Goal: Task Accomplishment & Management: Complete application form

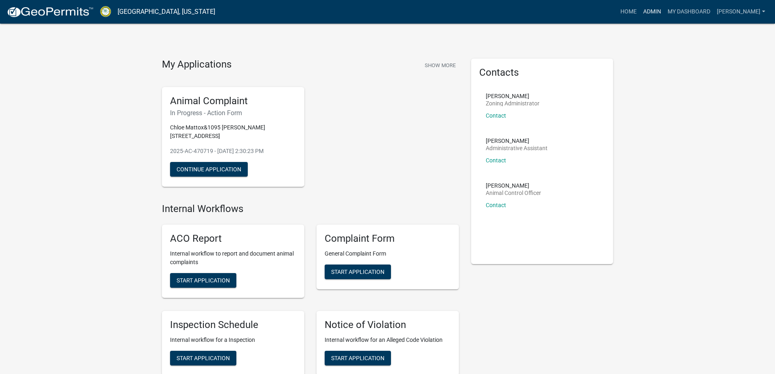
click at [664, 4] on link "Admin" at bounding box center [652, 11] width 24 height 15
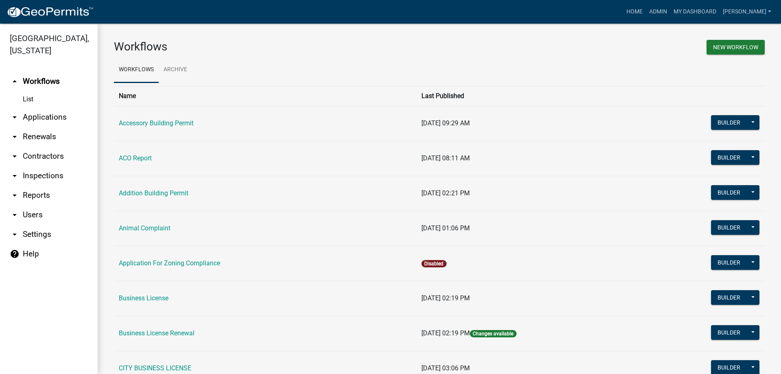
click at [67, 113] on link "arrow_drop_down Applications" at bounding box center [49, 117] width 98 height 20
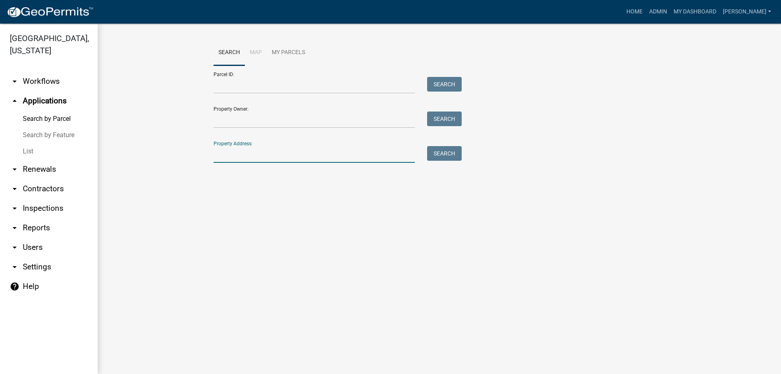
click at [248, 150] on input "Property Address:" at bounding box center [313, 154] width 201 height 17
type input "2775"
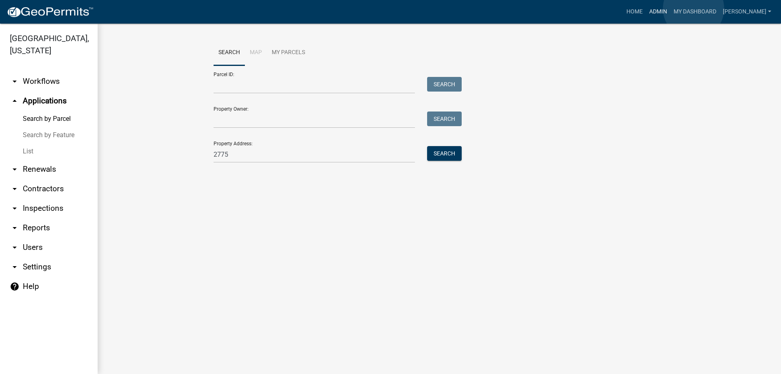
click at [670, 9] on link "Admin" at bounding box center [658, 11] width 24 height 15
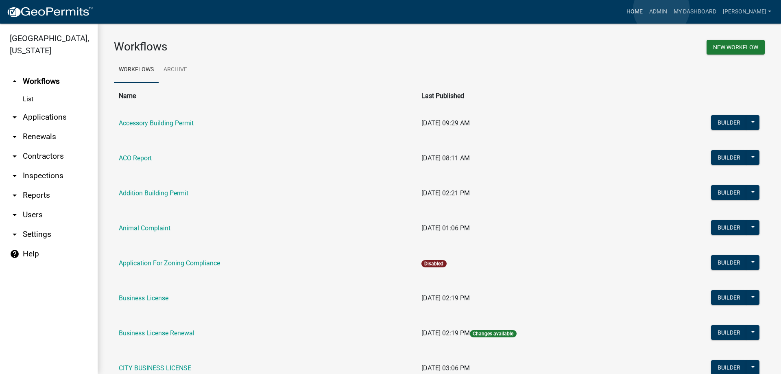
click at [646, 9] on link "Home" at bounding box center [634, 11] width 23 height 15
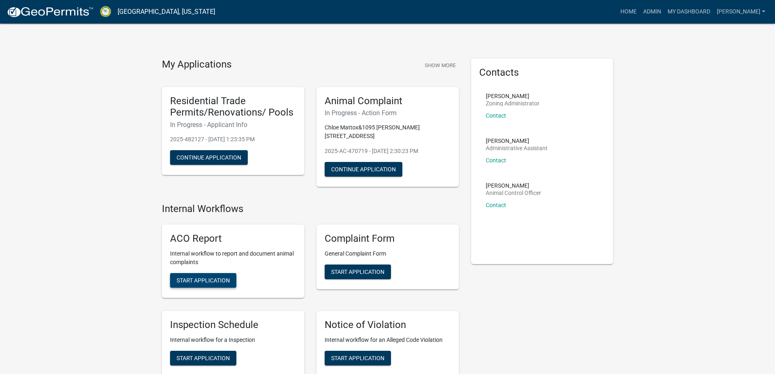
click at [208, 277] on span "Start Application" at bounding box center [202, 280] width 53 height 7
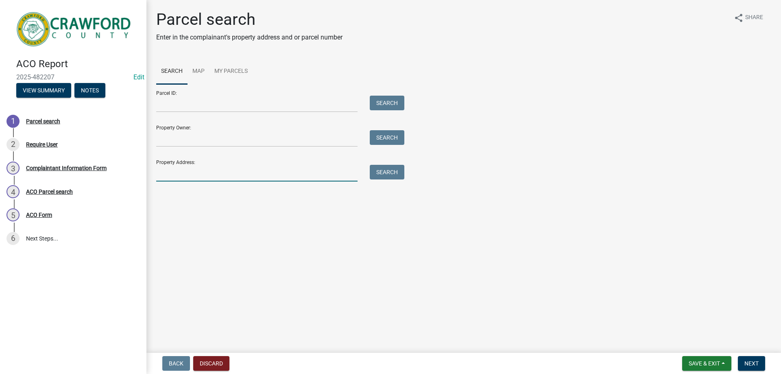
click at [164, 168] on input "Property Address:" at bounding box center [256, 173] width 201 height 17
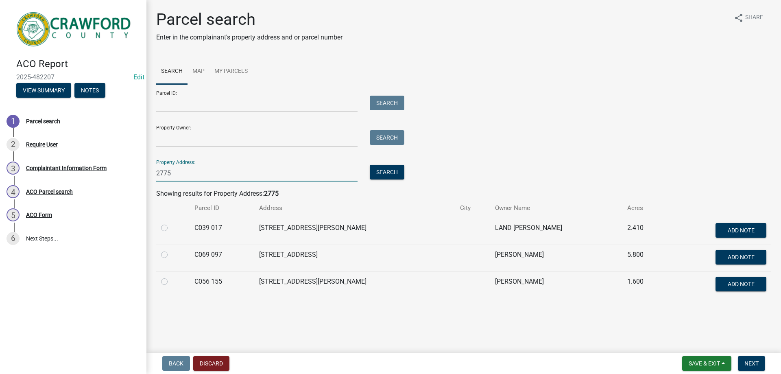
type input "2775"
click at [171, 223] on label at bounding box center [171, 223] width 0 height 0
click at [171, 228] on 017 "radio" at bounding box center [173, 225] width 5 height 5
radio 017 "true"
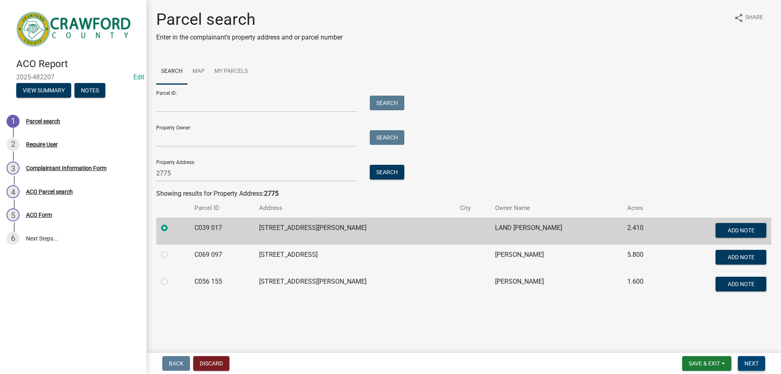
click at [752, 363] on span "Next" at bounding box center [751, 363] width 14 height 7
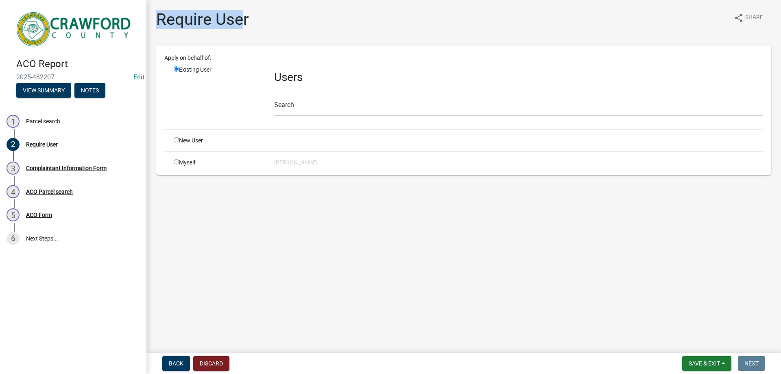
drag, startPoint x: 156, startPoint y: 21, endPoint x: 244, endPoint y: 25, distance: 87.9
click at [244, 25] on h1 "Require User" at bounding box center [202, 20] width 93 height 20
drag, startPoint x: 257, startPoint y: 22, endPoint x: 157, endPoint y: 19, distance: 99.7
click at [159, 20] on div "Require User share Share" at bounding box center [463, 23] width 615 height 26
click at [255, 19] on div "Require User share Share" at bounding box center [463, 23] width 615 height 26
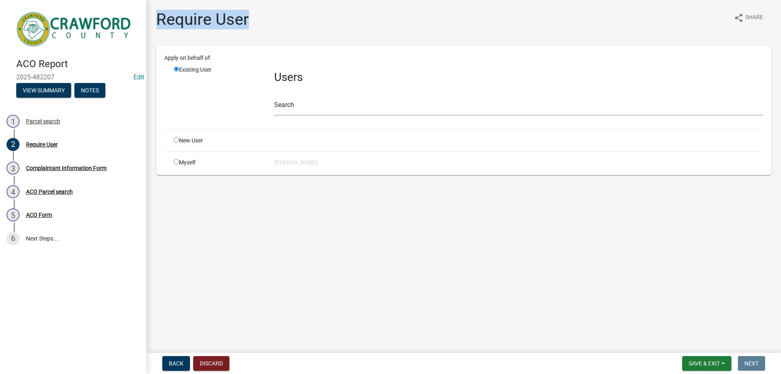
click at [251, 20] on div "Require User share Share" at bounding box center [463, 23] width 615 height 26
click at [228, 32] on div "Require User" at bounding box center [202, 23] width 93 height 26
drag, startPoint x: 158, startPoint y: 15, endPoint x: 250, endPoint y: 17, distance: 91.9
click at [249, 18] on div "Require User share Share" at bounding box center [463, 23] width 615 height 26
click at [250, 17] on div "Require User share Share" at bounding box center [463, 23] width 615 height 26
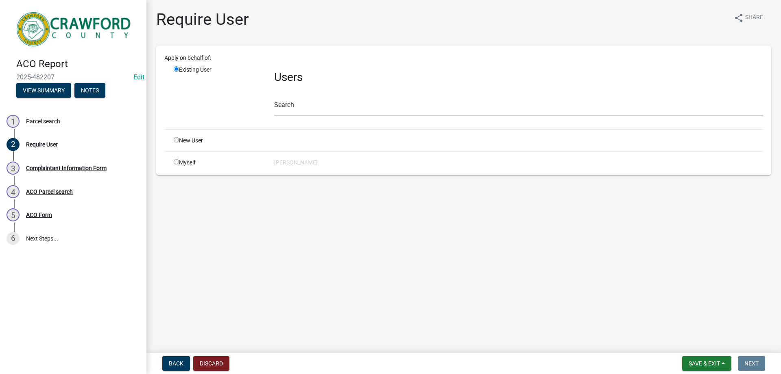
click at [263, 97] on div "Existing User" at bounding box center [218, 93] width 100 height 57
click at [288, 109] on input "text" at bounding box center [518, 107] width 489 height 17
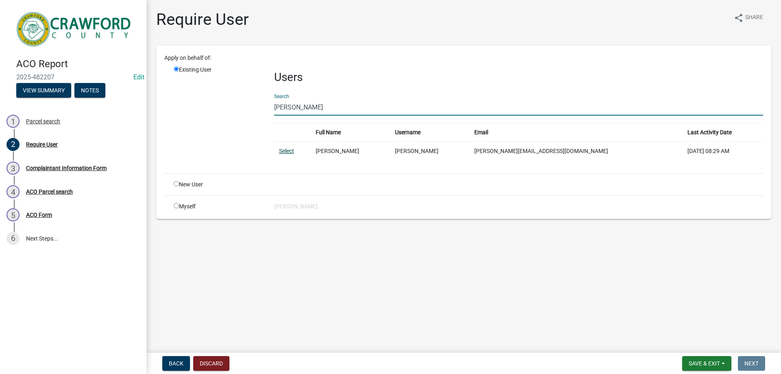
type input "[PERSON_NAME]"
click at [288, 154] on link "Select" at bounding box center [286, 151] width 15 height 7
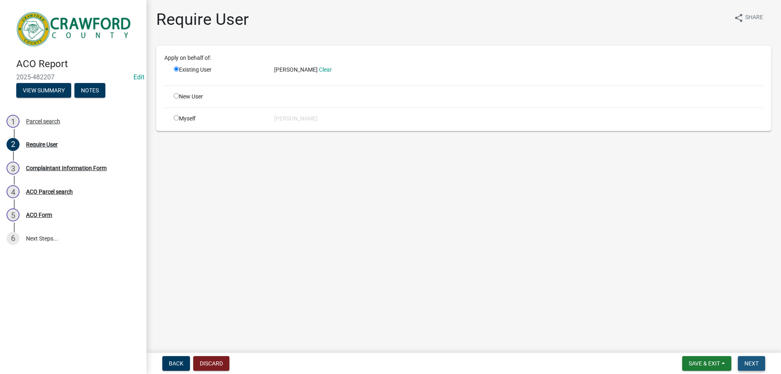
click at [747, 360] on span "Next" at bounding box center [751, 363] width 14 height 7
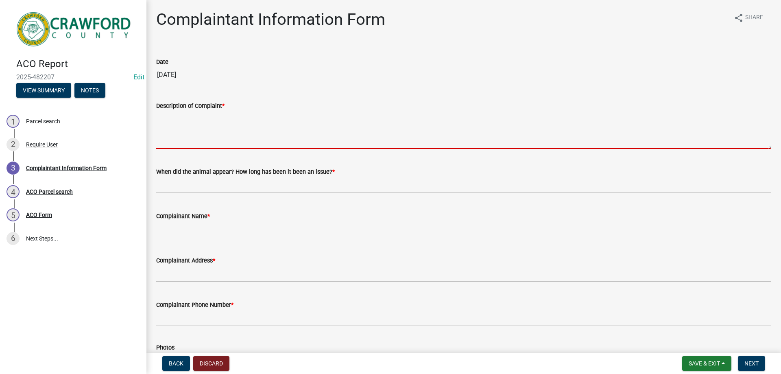
click at [188, 132] on textarea "Description of Complaint *" at bounding box center [463, 130] width 615 height 38
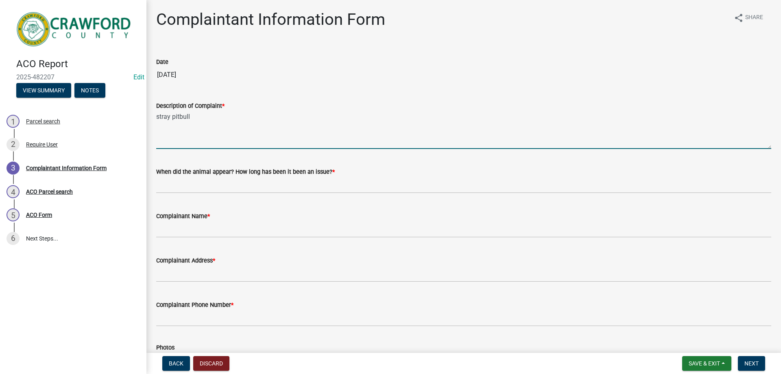
type textarea "stray pitbull"
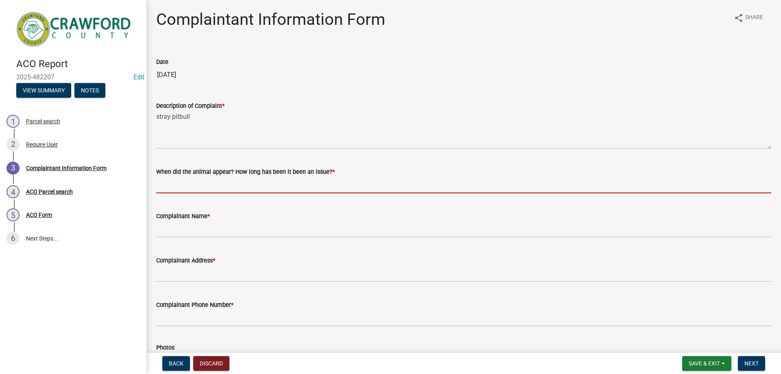
click at [241, 189] on input "When did the animal appear? How long has been it been an issue? *" at bounding box center [463, 184] width 615 height 17
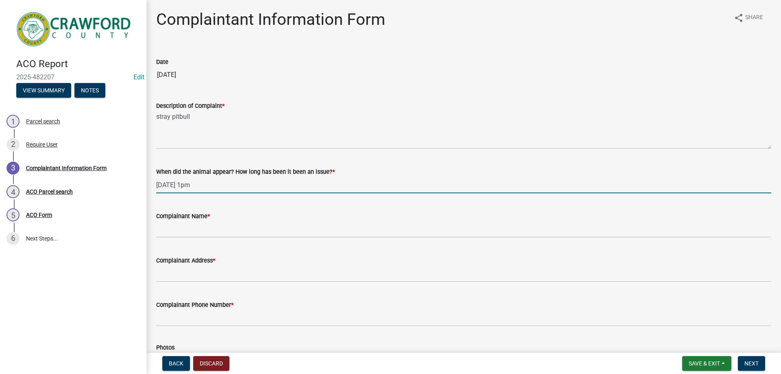
type input "[DATE] 1pm"
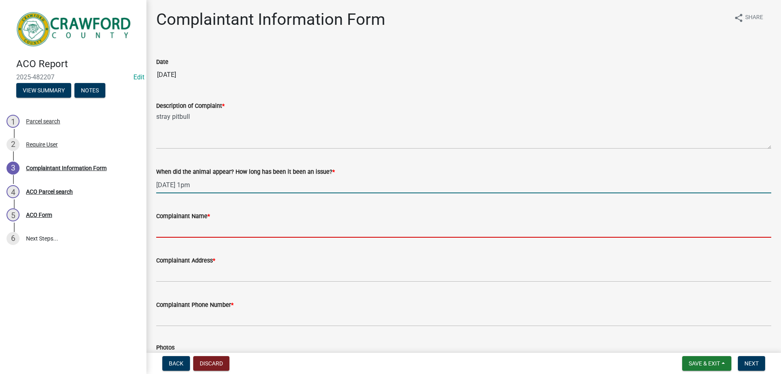
click at [195, 231] on input "Complainant Name *" at bounding box center [463, 229] width 615 height 17
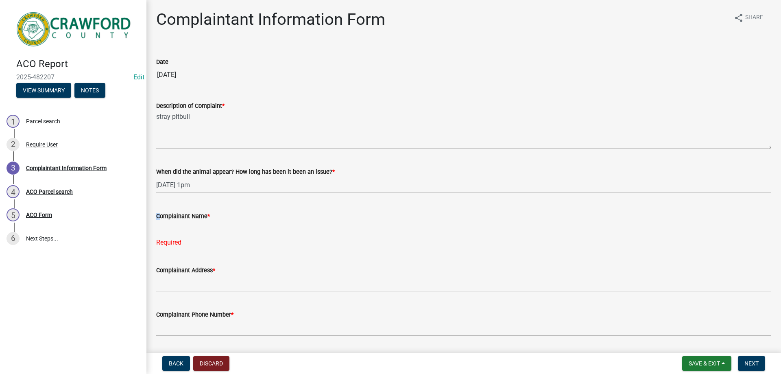
drag, startPoint x: 155, startPoint y: 213, endPoint x: 216, endPoint y: 224, distance: 61.8
click at [216, 224] on div "Complainant Name * Required" at bounding box center [463, 224] width 627 height 48
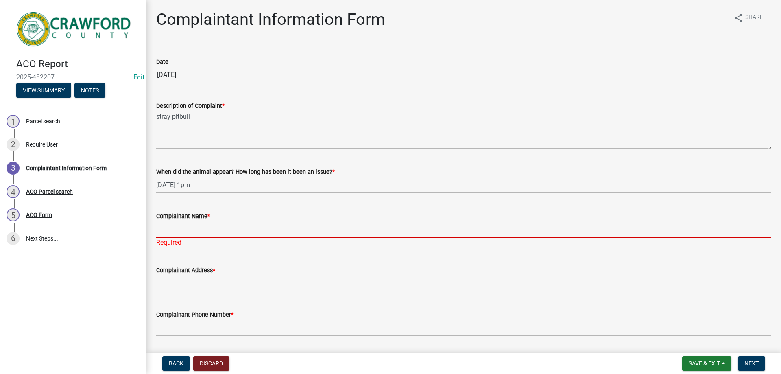
click at [216, 224] on input "Complainant Name *" at bounding box center [463, 229] width 615 height 17
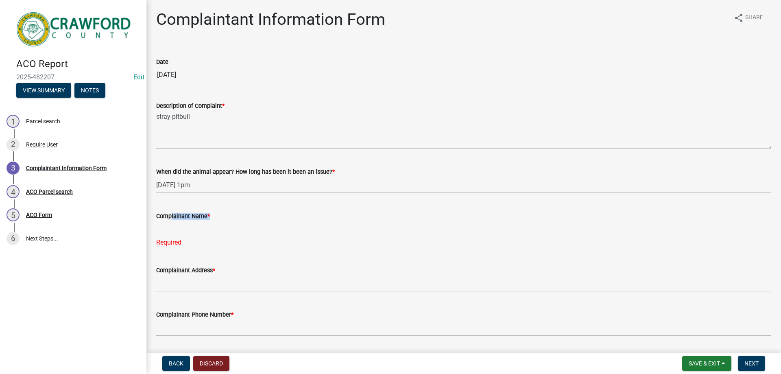
drag, startPoint x: 211, startPoint y: 213, endPoint x: 163, endPoint y: 212, distance: 47.6
click at [164, 212] on div "Complainant Name *" at bounding box center [463, 216] width 615 height 10
click at [159, 213] on label "Complainant Name *" at bounding box center [183, 216] width 54 height 6
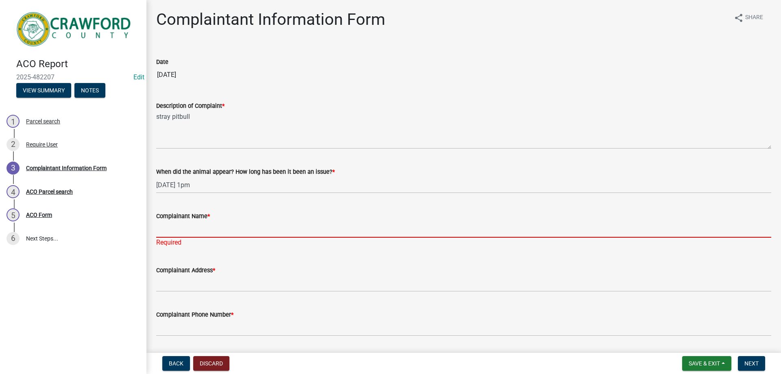
click at [159, 221] on input "Complainant Name *" at bounding box center [463, 229] width 615 height 17
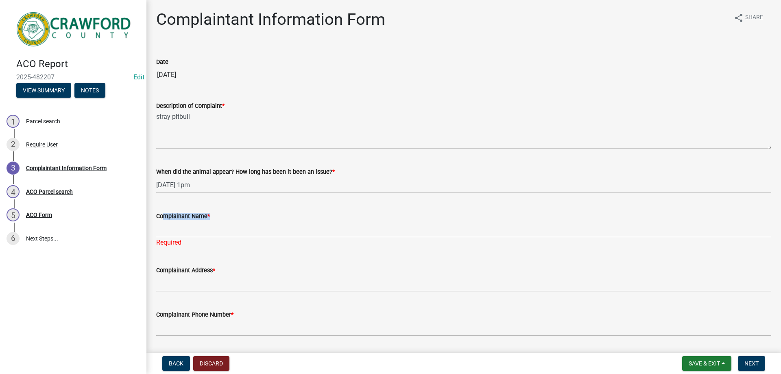
drag, startPoint x: 158, startPoint y: 213, endPoint x: 220, endPoint y: 220, distance: 61.7
click at [220, 220] on div "Complainant Name *" at bounding box center [463, 216] width 615 height 10
click at [212, 215] on div "Complainant Name *" at bounding box center [463, 216] width 615 height 10
drag, startPoint x: 212, startPoint y: 215, endPoint x: 149, endPoint y: 215, distance: 63.0
click at [149, 215] on div "Complaintant Information Form share Share Date [DATE] Description of Complaint …" at bounding box center [463, 232] width 634 height 444
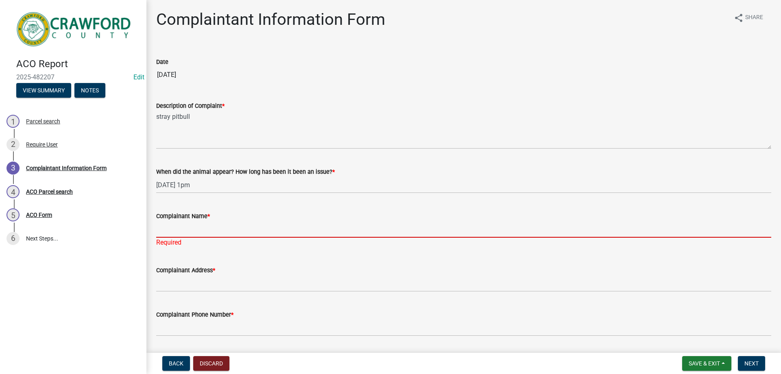
click at [190, 235] on input "Complainant Name *" at bounding box center [463, 229] width 615 height 17
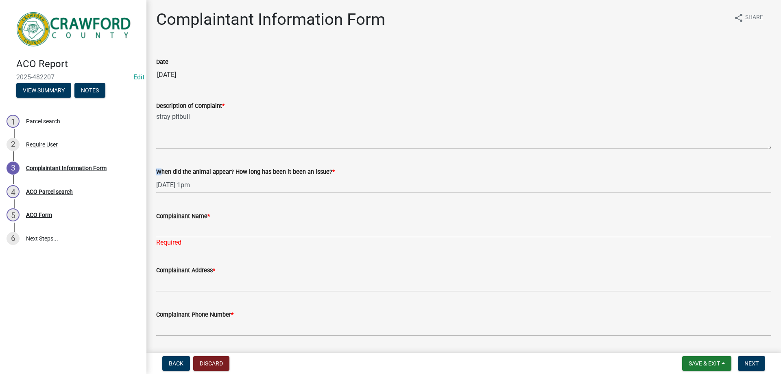
drag, startPoint x: 156, startPoint y: 172, endPoint x: 380, endPoint y: 181, distance: 224.2
click at [380, 181] on div "When did the animal appear? How long has been it been an issue? * [DATE] 1pm" at bounding box center [463, 174] width 627 height 38
click at [355, 169] on div "When did the animal appear? How long has been it been an issue? *" at bounding box center [463, 172] width 615 height 10
click at [335, 166] on div "When did the animal appear? How long has been it been an issue? * [DATE] 1pm" at bounding box center [463, 174] width 615 height 38
drag, startPoint x: 336, startPoint y: 168, endPoint x: 182, endPoint y: 161, distance: 153.8
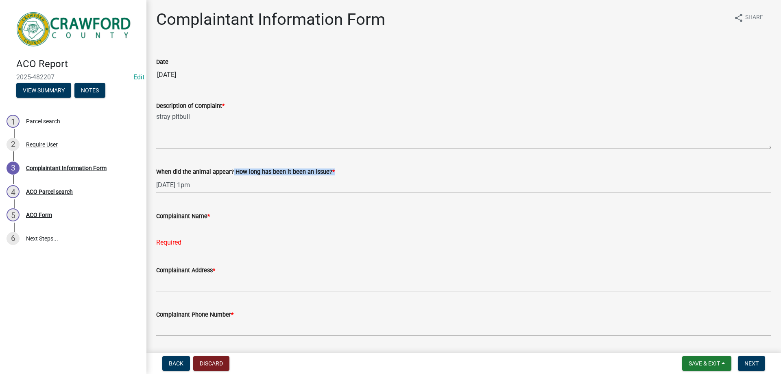
click at [191, 163] on div "When did the animal appear? How long has been it been an issue? * [DATE] 1pm" at bounding box center [463, 174] width 615 height 38
click at [178, 161] on div "When did the animal appear? How long has been it been an issue? * [DATE] 1pm" at bounding box center [463, 174] width 615 height 38
drag, startPoint x: 154, startPoint y: 172, endPoint x: 367, endPoint y: 171, distance: 212.6
click at [367, 171] on div "When did the animal appear? How long has been it been an issue? * [DATE] 1pm" at bounding box center [463, 174] width 627 height 38
click at [366, 171] on div "When did the animal appear? How long has been it been an issue? *" at bounding box center [463, 172] width 615 height 10
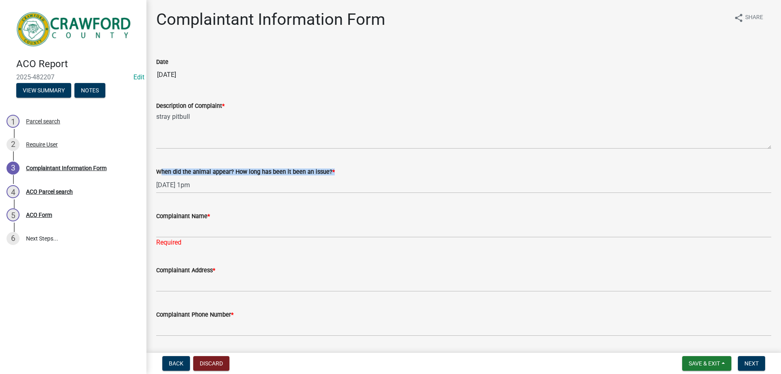
drag, startPoint x: 334, startPoint y: 168, endPoint x: 165, endPoint y: 159, distance: 169.4
click at [168, 160] on div "When did the animal appear? How long has been it been an issue? * [DATE] 1pm" at bounding box center [463, 174] width 615 height 38
click at [171, 159] on div "When did the animal appear? How long has been it been an issue? * [DATE] 1pm" at bounding box center [463, 174] width 615 height 38
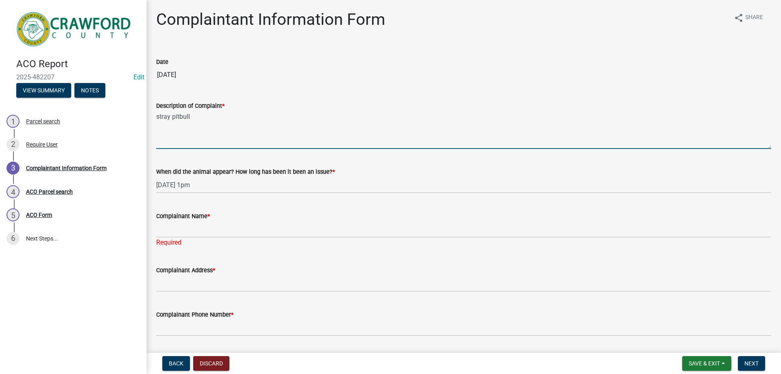
click at [169, 134] on textarea "stray pitbull" at bounding box center [463, 130] width 615 height 38
click at [204, 146] on textarea "stray pitbull" at bounding box center [463, 130] width 615 height 38
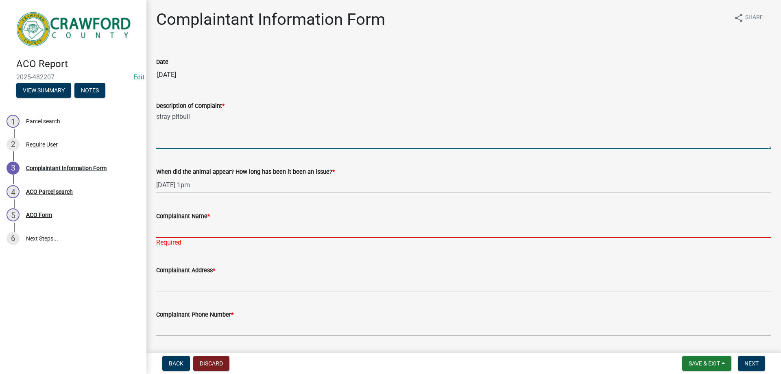
click at [195, 222] on input "Complainant Name *" at bounding box center [463, 229] width 615 height 17
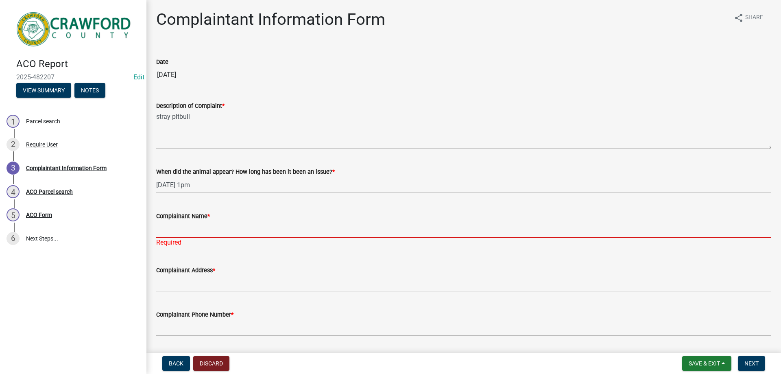
paste input "[PERSON_NAME]"
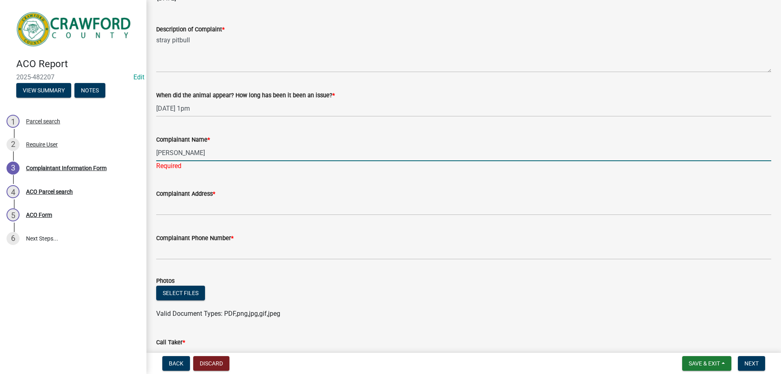
scroll to position [81, 0]
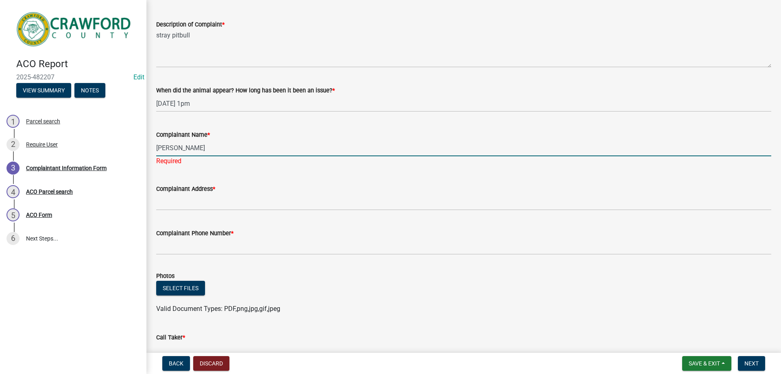
type input "[PERSON_NAME]"
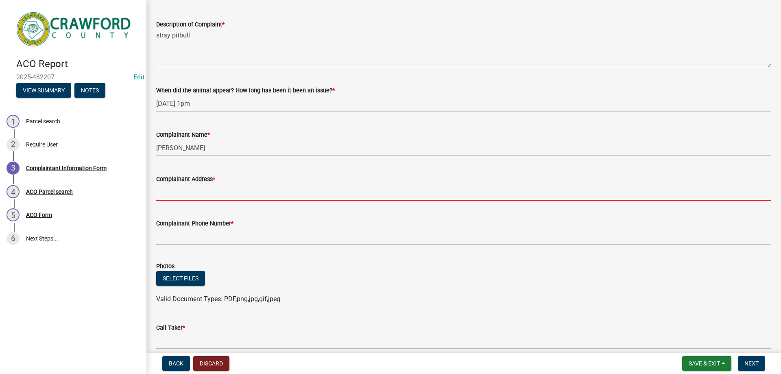
click at [182, 199] on input "Complainant Address *" at bounding box center [463, 192] width 615 height 17
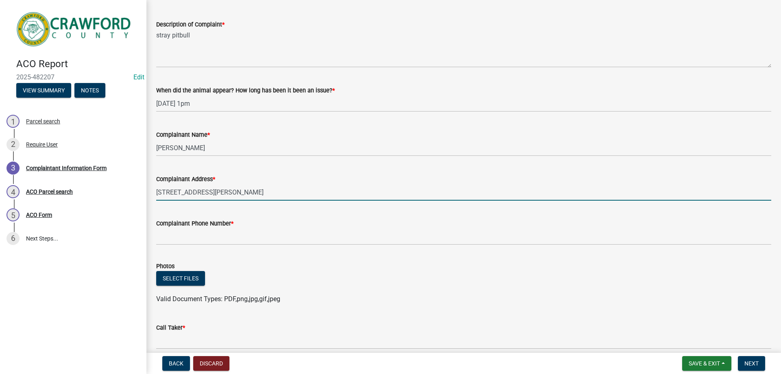
type input "[STREET_ADDRESS][PERSON_NAME]"
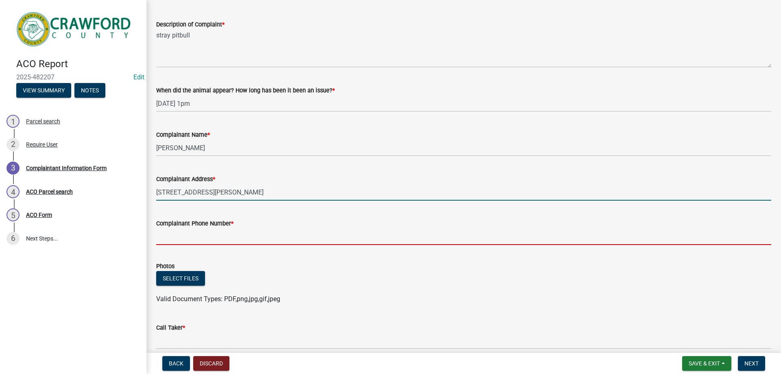
click at [182, 237] on input "Complainant Phone Number *" at bounding box center [463, 236] width 615 height 17
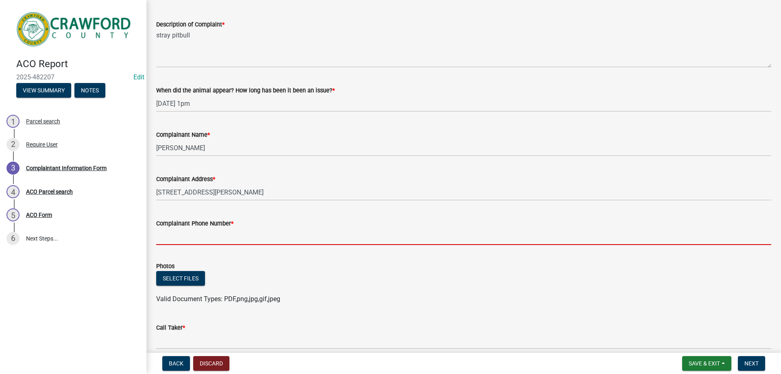
type input "7"
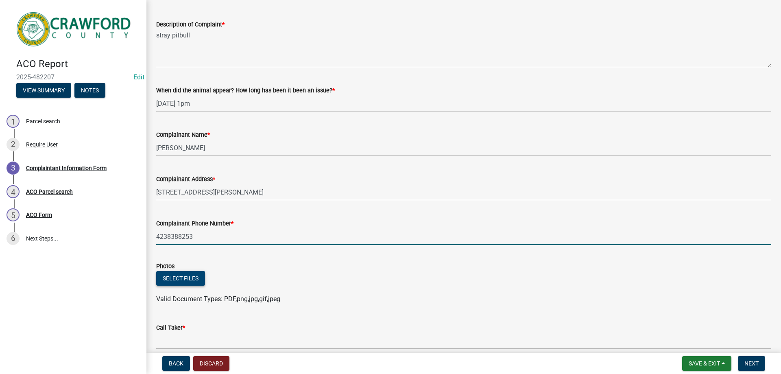
type input "4238388253"
click at [198, 274] on button "Select files" at bounding box center [180, 278] width 49 height 15
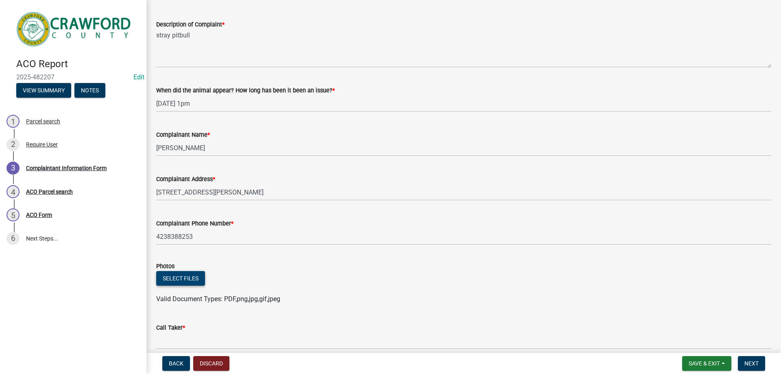
click at [177, 281] on button "Select files" at bounding box center [180, 278] width 49 height 15
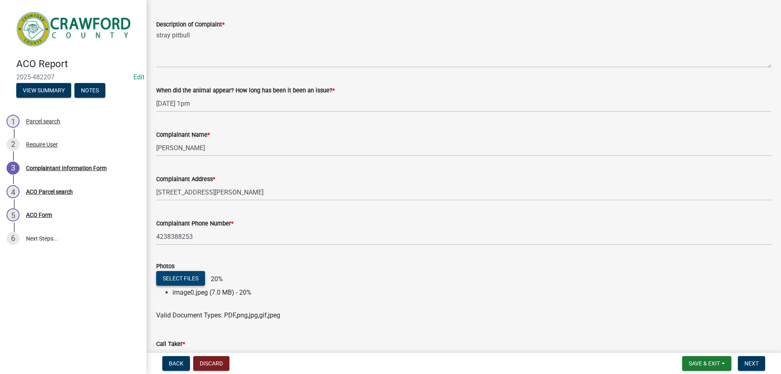
click at [186, 274] on button "Select files" at bounding box center [180, 278] width 49 height 15
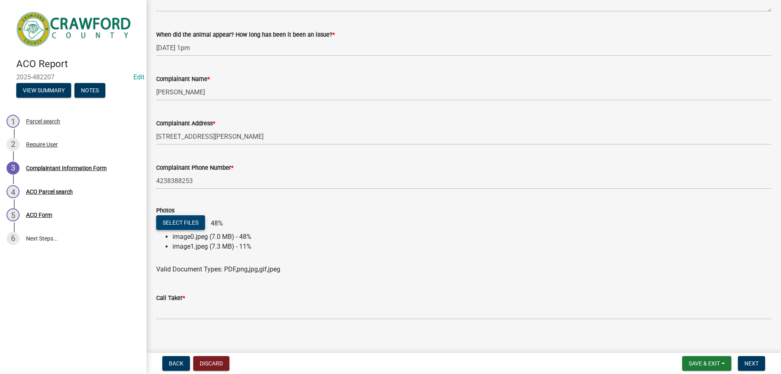
scroll to position [145, 0]
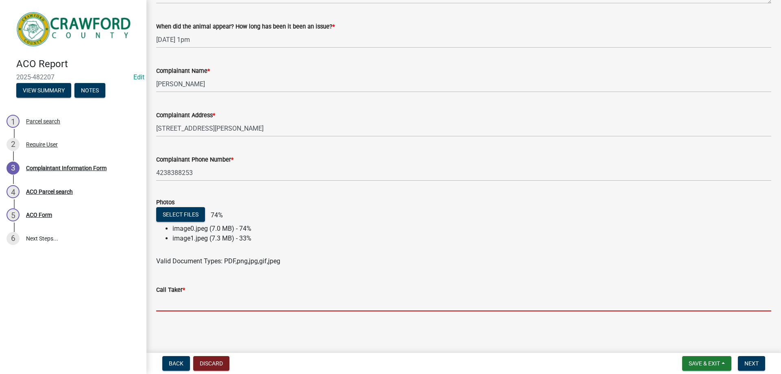
click at [210, 306] on input "Call Taker *" at bounding box center [463, 302] width 615 height 17
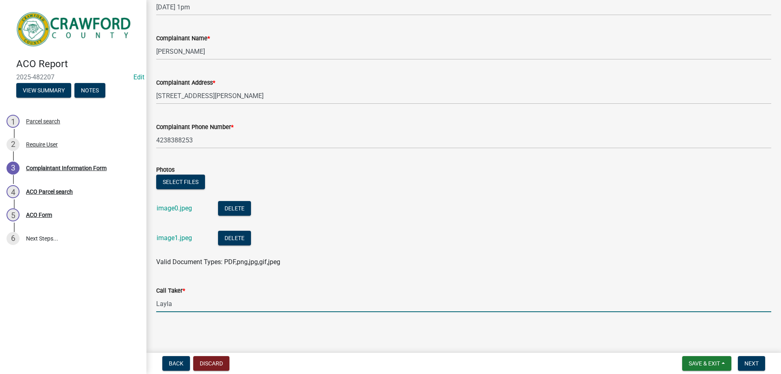
scroll to position [178, 0]
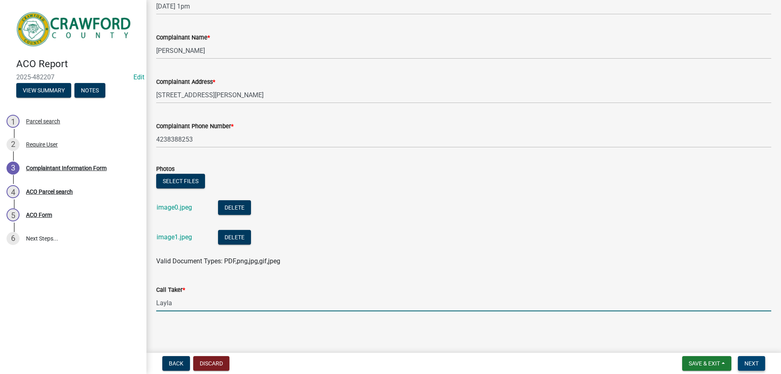
type input "Layla"
click at [756, 366] on span "Next" at bounding box center [751, 363] width 14 height 7
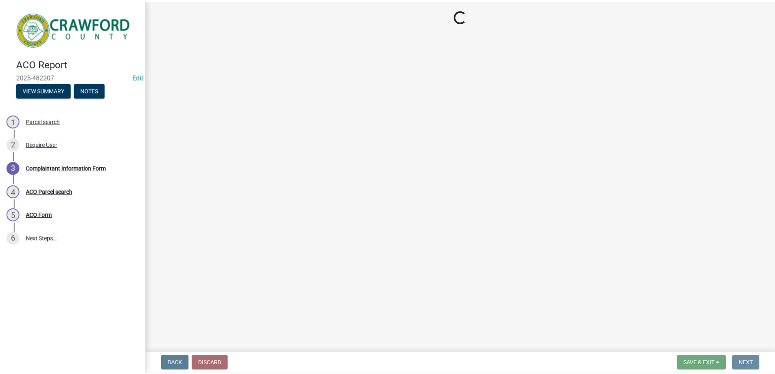
scroll to position [0, 0]
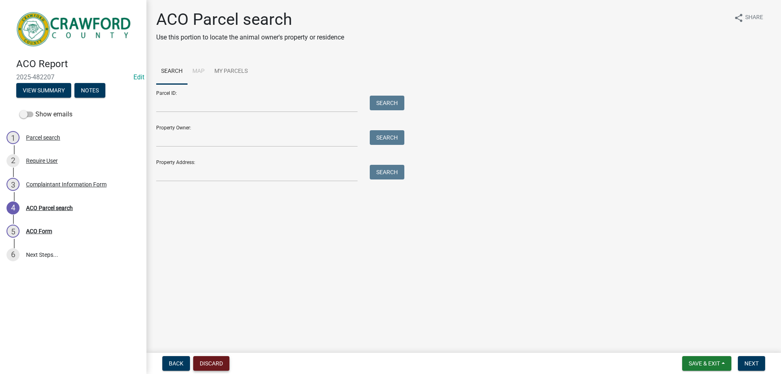
click at [210, 363] on button "Discard" at bounding box center [211, 363] width 36 height 15
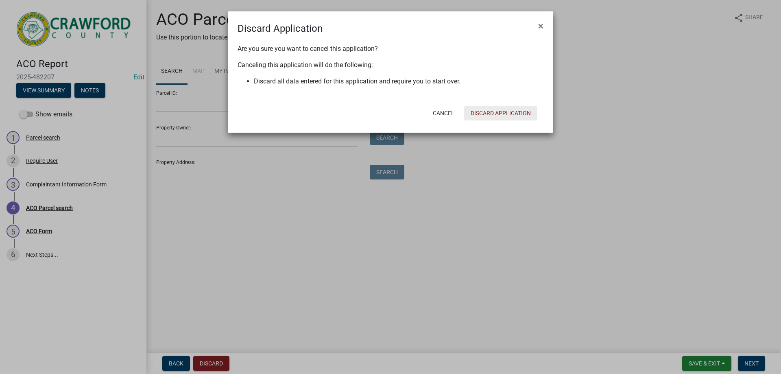
click at [490, 113] on button "Discard Application" at bounding box center [500, 113] width 73 height 15
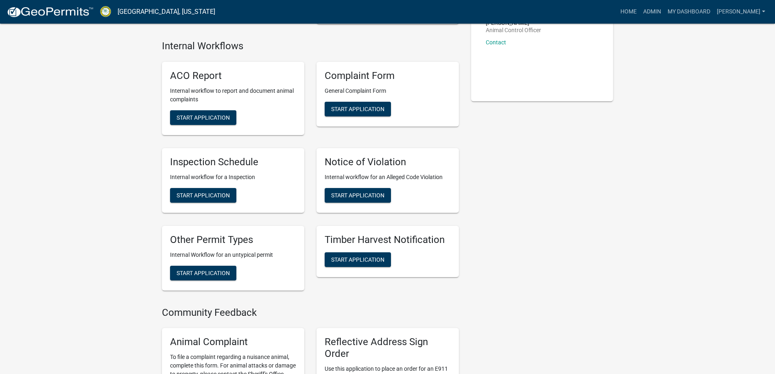
scroll to position [285, 0]
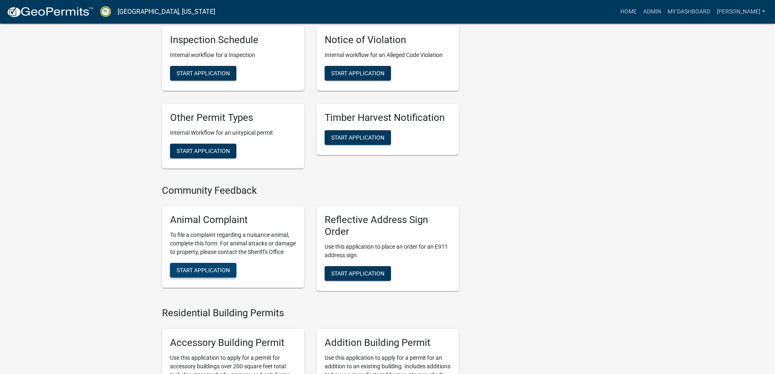
click at [204, 268] on span "Start Application" at bounding box center [202, 270] width 53 height 7
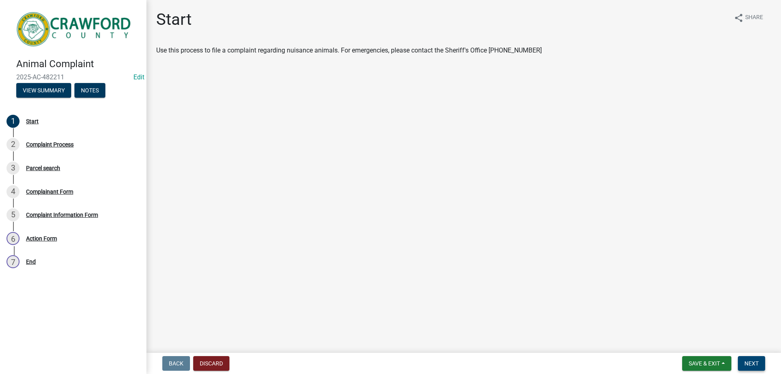
click at [762, 363] on button "Next" at bounding box center [751, 363] width 27 height 15
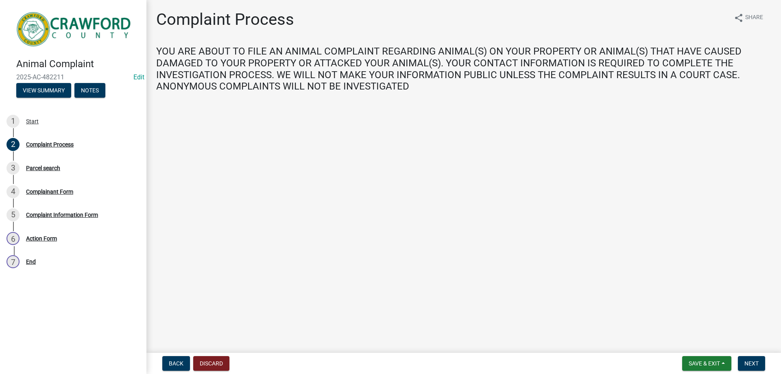
click at [756, 373] on nav "Back Discard Save & Exit Save Save & Exit Next" at bounding box center [463, 362] width 634 height 21
click at [755, 368] on button "Next" at bounding box center [751, 363] width 27 height 15
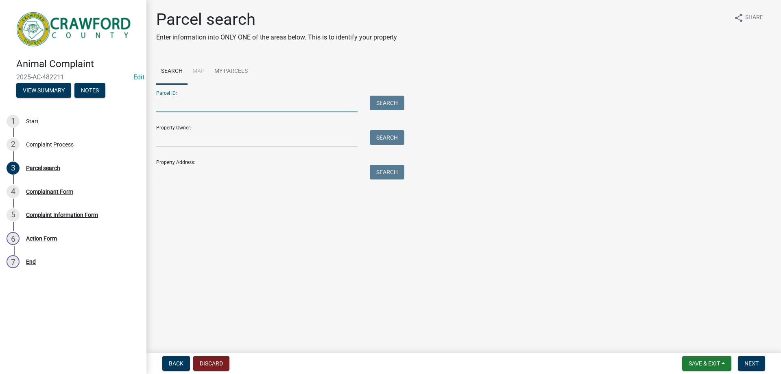
click at [197, 104] on input "Parcel ID:" at bounding box center [256, 104] width 201 height 17
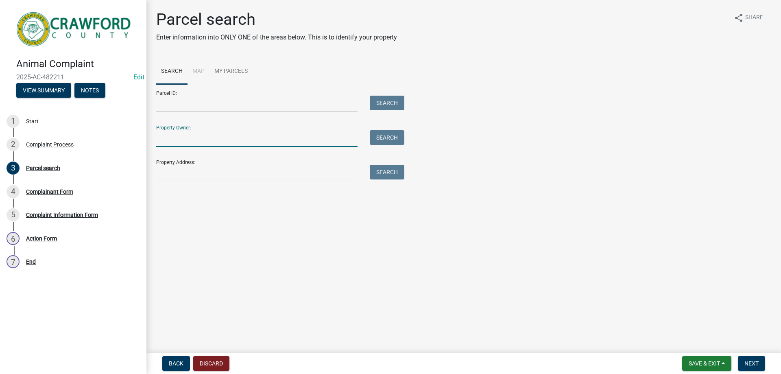
drag, startPoint x: 192, startPoint y: 140, endPoint x: 194, endPoint y: 168, distance: 27.7
click at [192, 140] on input "Property Owner:" at bounding box center [256, 138] width 201 height 17
click at [181, 173] on input "Property Address:" at bounding box center [256, 173] width 201 height 17
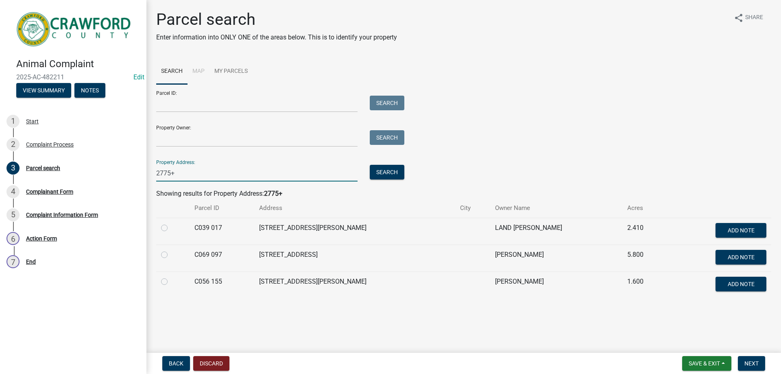
type input "2775+"
click at [205, 229] on td "C039 017" at bounding box center [221, 231] width 64 height 27
drag, startPoint x: 171, startPoint y: 226, endPoint x: 167, endPoint y: 226, distance: 4.5
click at [170, 225] on div at bounding box center [173, 228] width 24 height 10
click at [171, 223] on label at bounding box center [171, 223] width 0 height 0
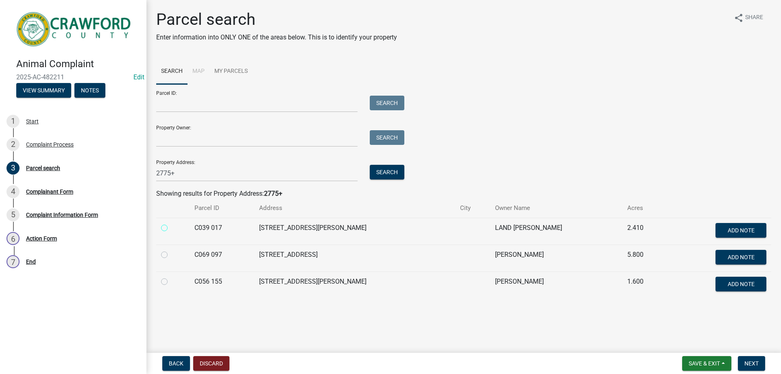
click at [171, 226] on 017 "radio" at bounding box center [173, 225] width 5 height 5
radio 017 "true"
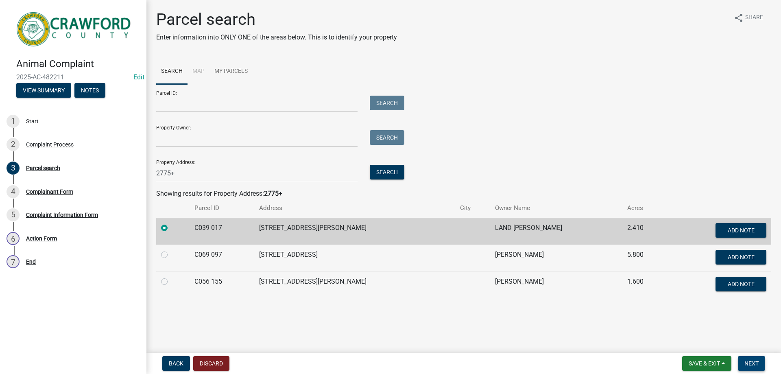
click at [741, 363] on button "Next" at bounding box center [751, 363] width 27 height 15
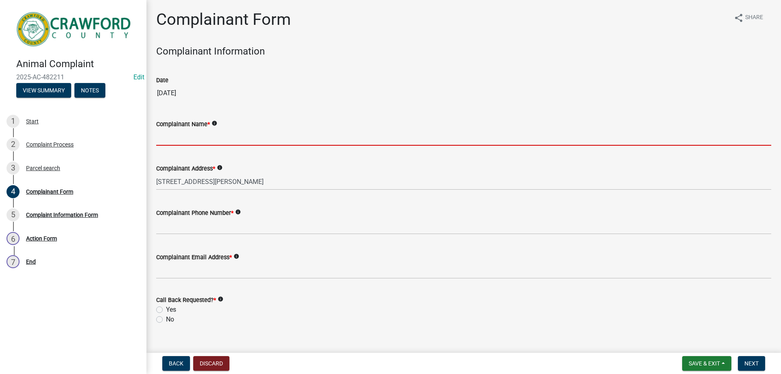
paste input "[PERSON_NAME]"
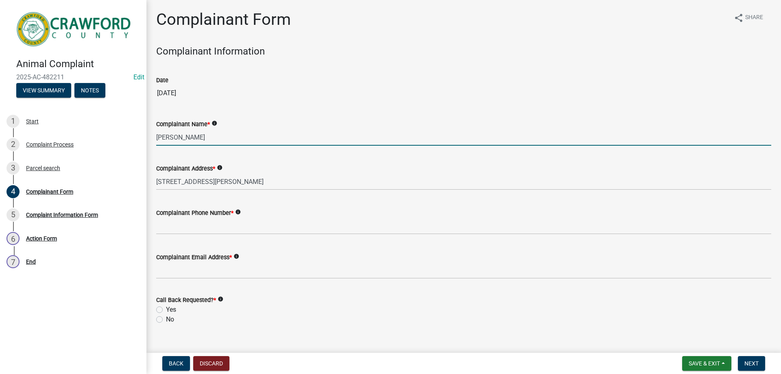
type input "[PERSON_NAME]"
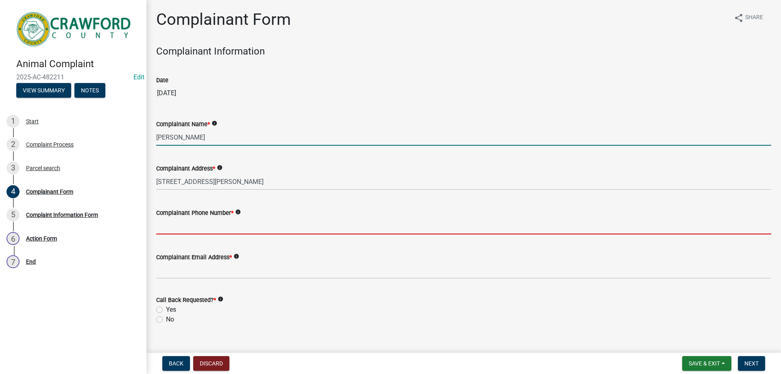
click at [186, 225] on input "Complainant Phone Number *" at bounding box center [463, 226] width 615 height 17
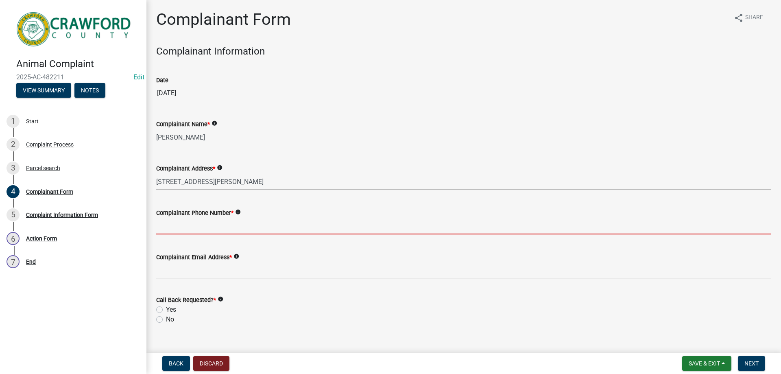
type input "7"
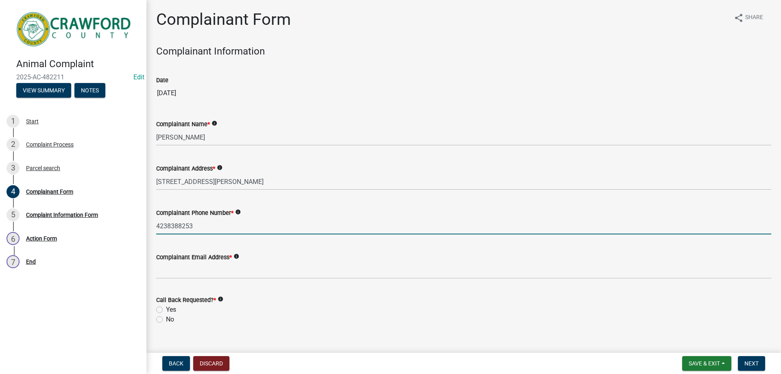
type input "4238388253"
click at [208, 279] on wm-data-entity-input "Complainant Email Address * info" at bounding box center [463, 263] width 615 height 44
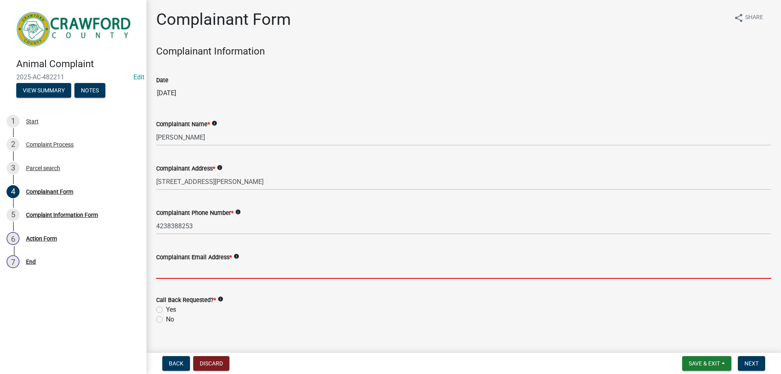
click at [210, 277] on input "Complainant Email Address *" at bounding box center [463, 270] width 615 height 17
type input "[EMAIL_ADDRESS][DOMAIN_NAME]"
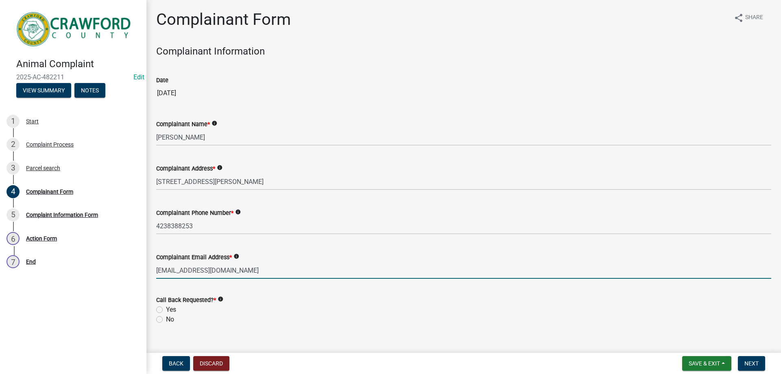
click at [163, 310] on div "Yes" at bounding box center [463, 310] width 615 height 10
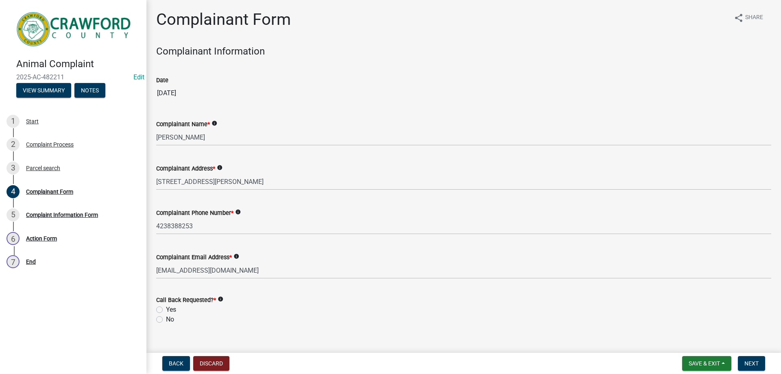
click at [166, 309] on label "Yes" at bounding box center [171, 310] width 10 height 10
click at [166, 309] on input "Yes" at bounding box center [168, 307] width 5 height 5
radio input "true"
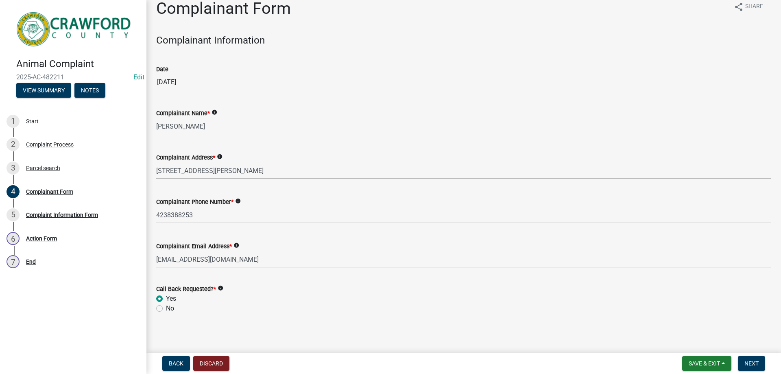
scroll to position [14, 0]
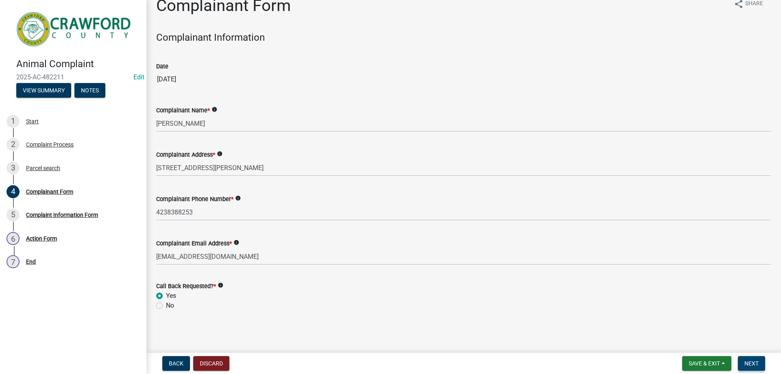
click at [762, 361] on button "Next" at bounding box center [751, 363] width 27 height 15
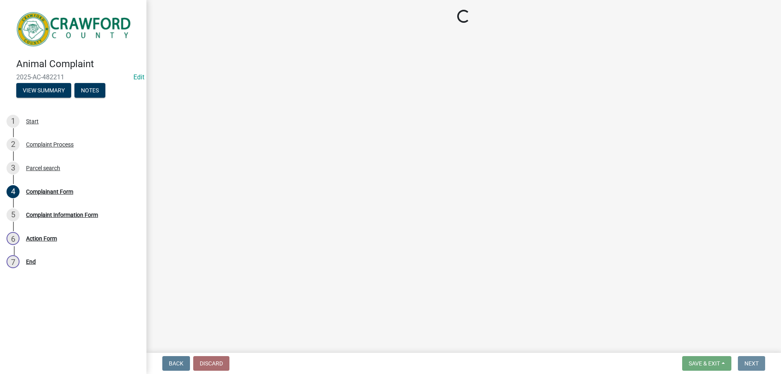
scroll to position [0, 0]
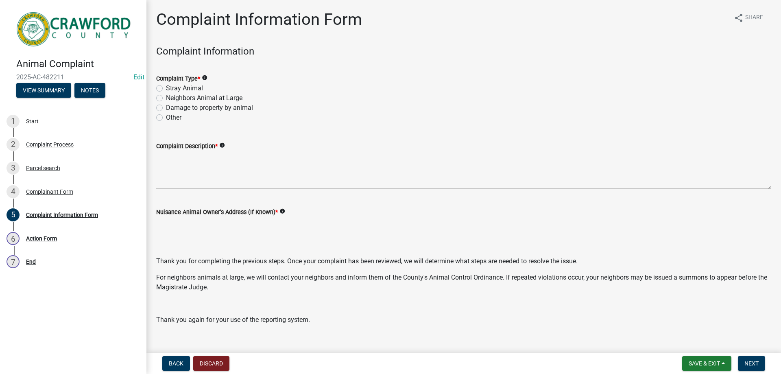
click at [166, 94] on label "Neighbors Animal at Large" at bounding box center [204, 98] width 76 height 10
click at [166, 94] on input "Neighbors Animal at Large" at bounding box center [168, 95] width 5 height 5
radio input "true"
click at [166, 88] on label "Stray Animal" at bounding box center [184, 88] width 37 height 10
click at [166, 88] on input "Stray Animal" at bounding box center [168, 85] width 5 height 5
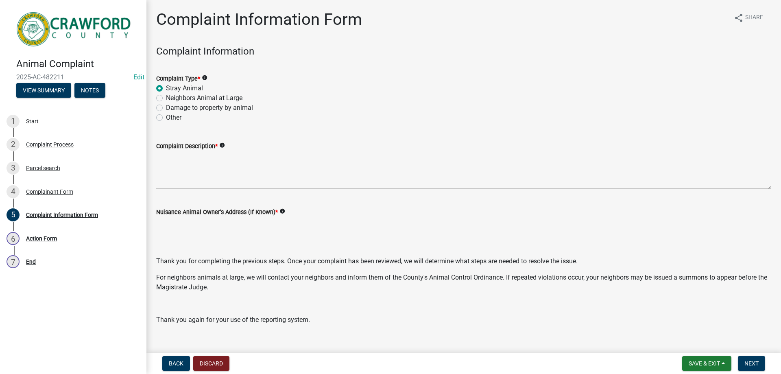
radio input "true"
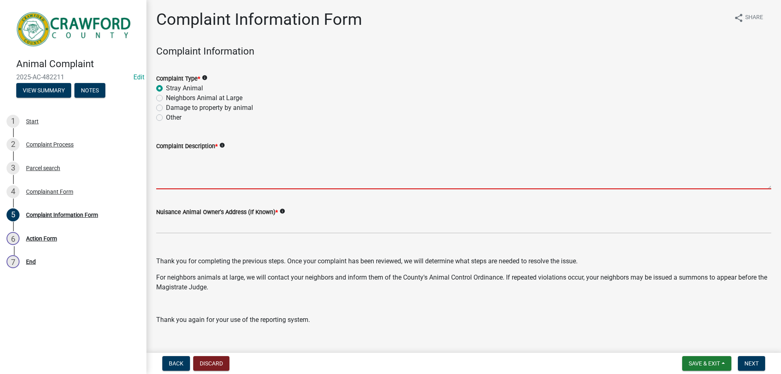
click at [186, 183] on textarea "Complaint Description *" at bounding box center [463, 170] width 615 height 38
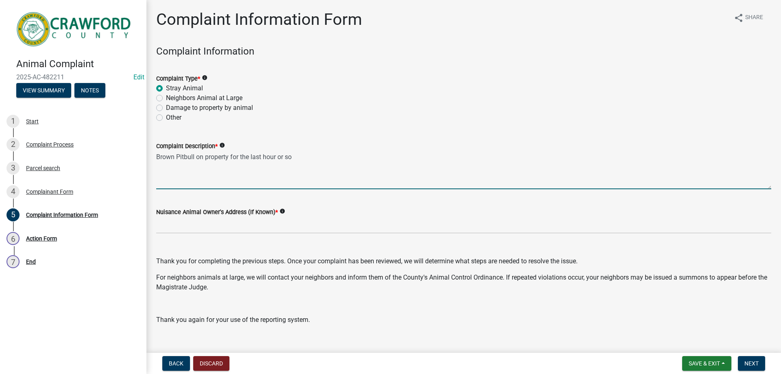
type textarea "Brown Pitbull on property for the last hour or so"
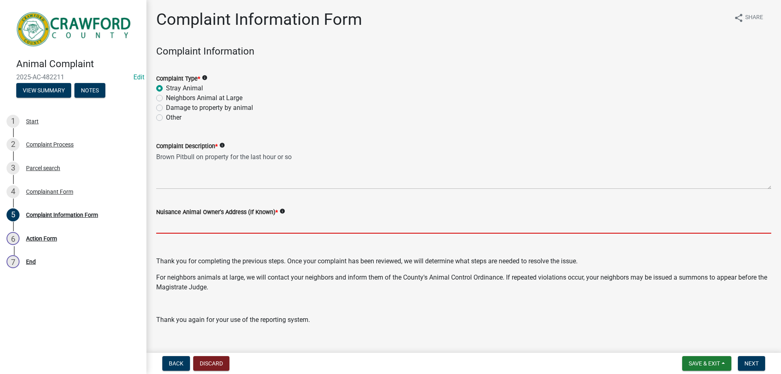
click at [209, 222] on input "Nuisance Animal Owner's Address (If Known) *" at bounding box center [463, 225] width 615 height 17
type input "n/a"
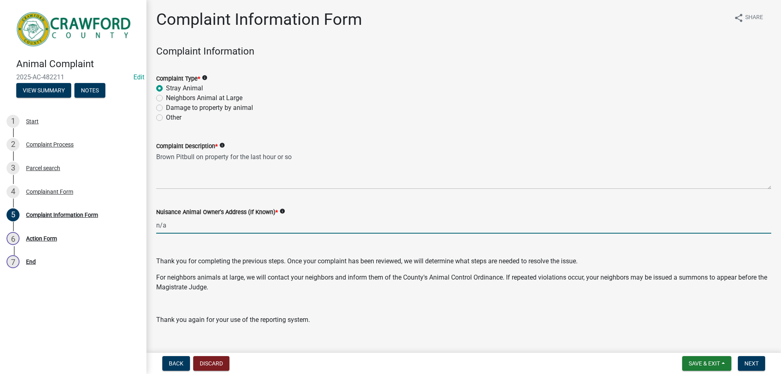
scroll to position [13, 0]
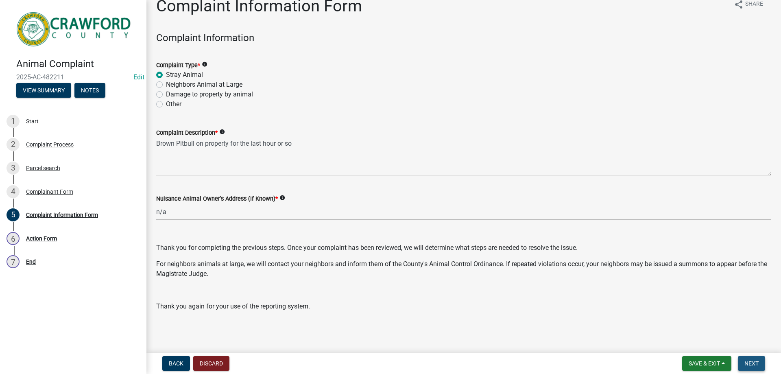
click at [751, 364] on span "Next" at bounding box center [751, 363] width 14 height 7
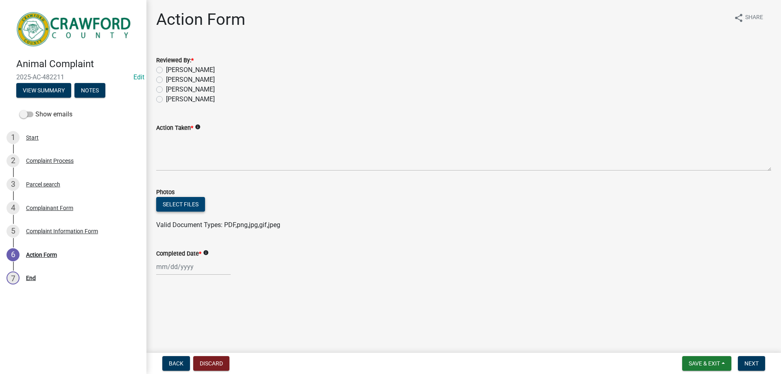
click at [195, 206] on button "Select files" at bounding box center [180, 204] width 49 height 15
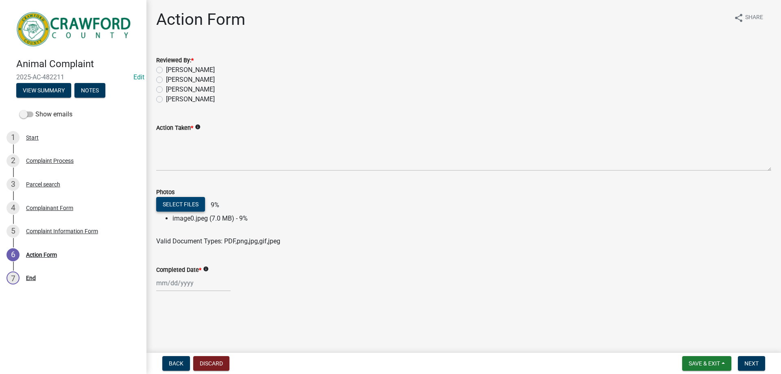
click at [177, 202] on button "Select files" at bounding box center [180, 204] width 49 height 15
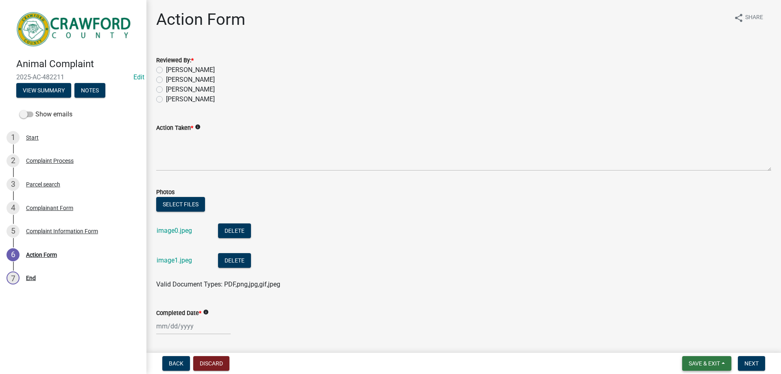
click at [712, 369] on button "Save & Exit" at bounding box center [706, 363] width 49 height 15
click at [700, 342] on button "Save & Exit" at bounding box center [698, 342] width 65 height 20
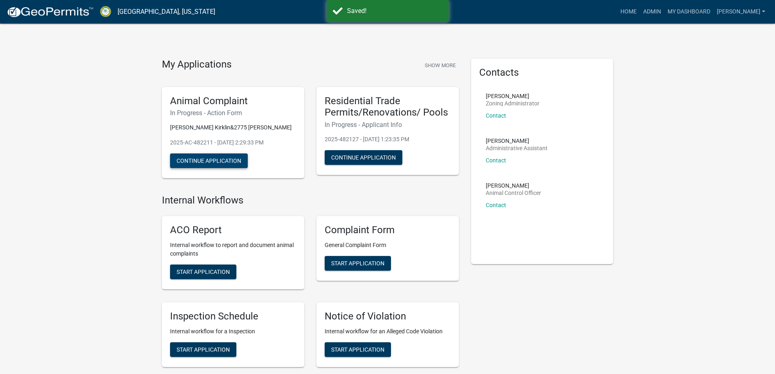
click at [206, 158] on button "Continue Application" at bounding box center [209, 160] width 78 height 15
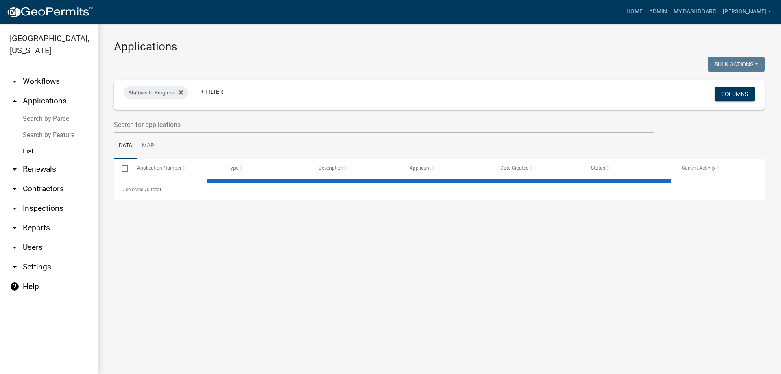
select select "3: 100"
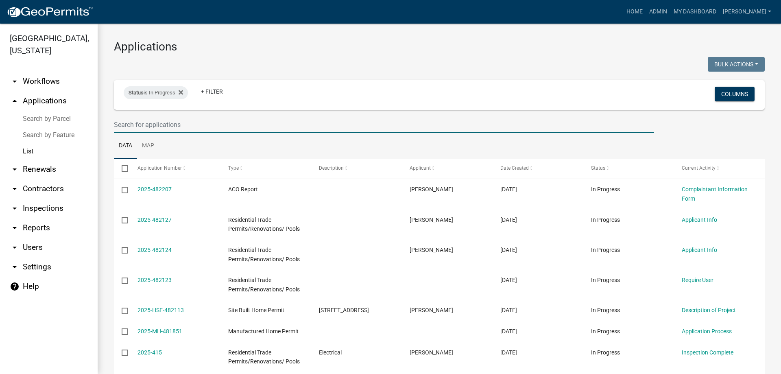
click at [149, 123] on input "text" at bounding box center [384, 124] width 540 height 17
click at [183, 91] on icon at bounding box center [180, 92] width 4 height 7
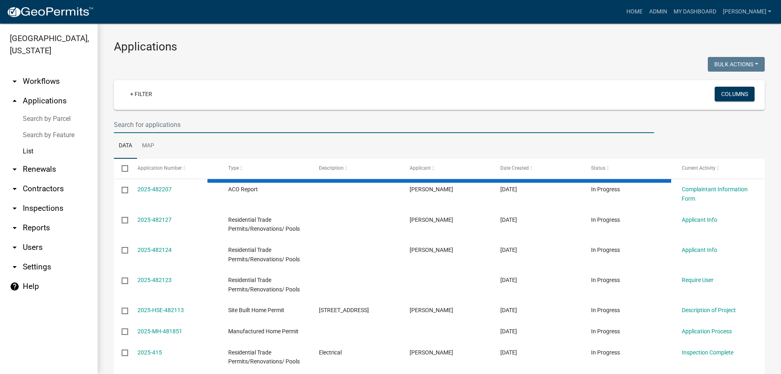
click at [149, 119] on input "text" at bounding box center [384, 124] width 540 height 17
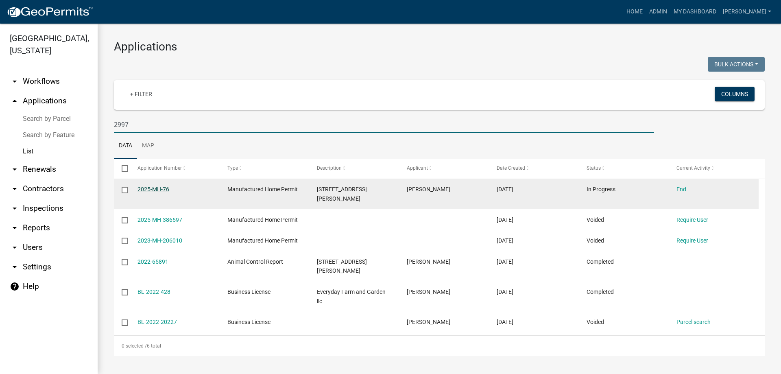
type input "2997"
click at [160, 187] on link "2025-MH-76" at bounding box center [153, 189] width 32 height 7
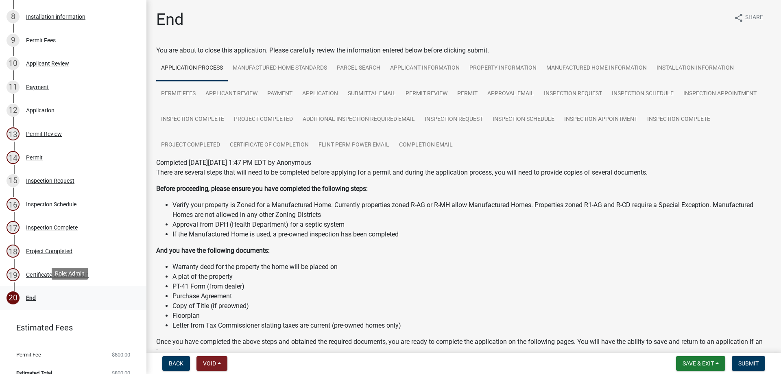
scroll to position [305, 0]
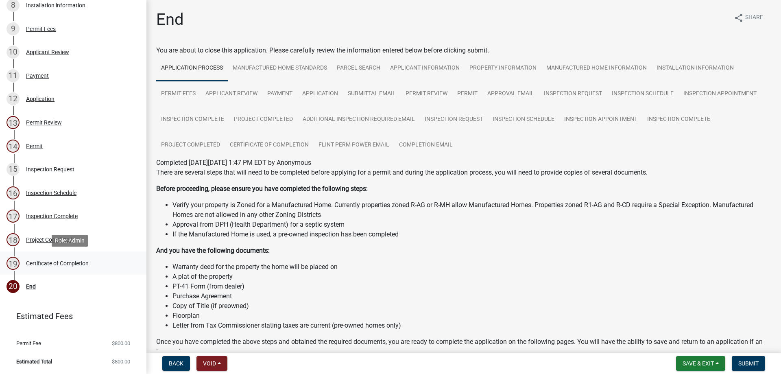
click at [70, 268] on div "19 Certificate of Completion" at bounding box center [70, 263] width 127 height 13
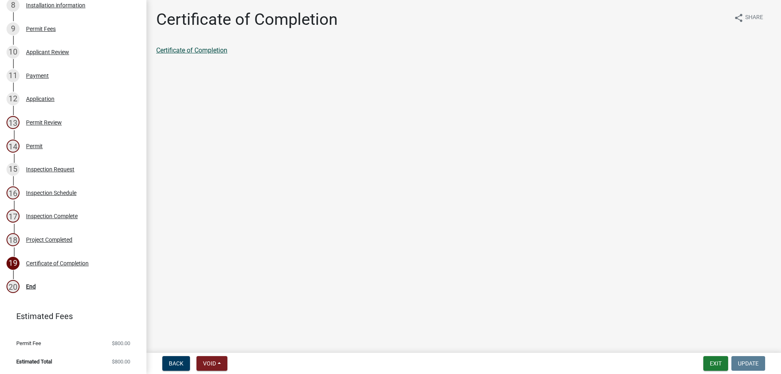
click at [212, 48] on link "Certificate of Completion" at bounding box center [191, 50] width 71 height 8
click at [708, 362] on button "Exit" at bounding box center [715, 363] width 25 height 15
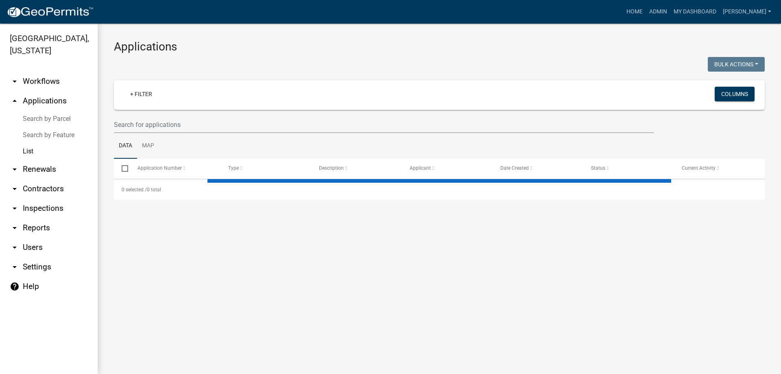
select select "3: 100"
